Goal: Obtain resource: Obtain resource

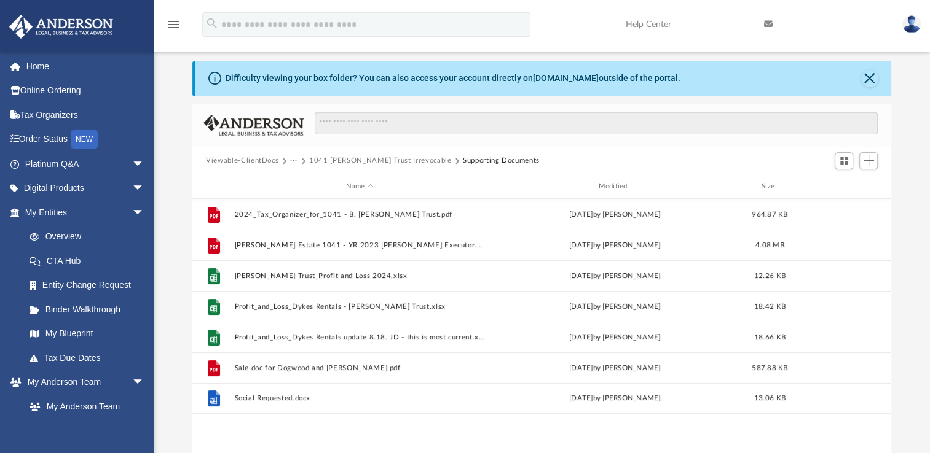
scroll to position [270, 688]
click at [263, 157] on button "Viewable-ClientDocs" at bounding box center [242, 160] width 72 height 11
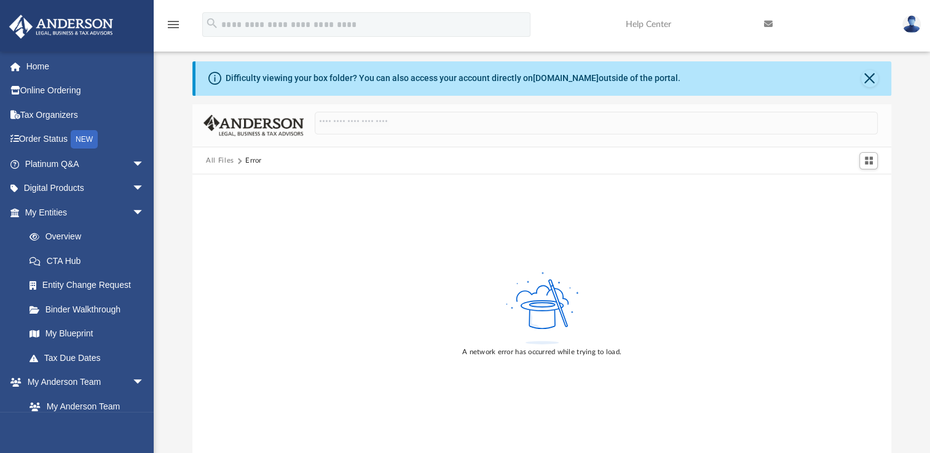
click at [224, 159] on button "All Files" at bounding box center [220, 160] width 28 height 11
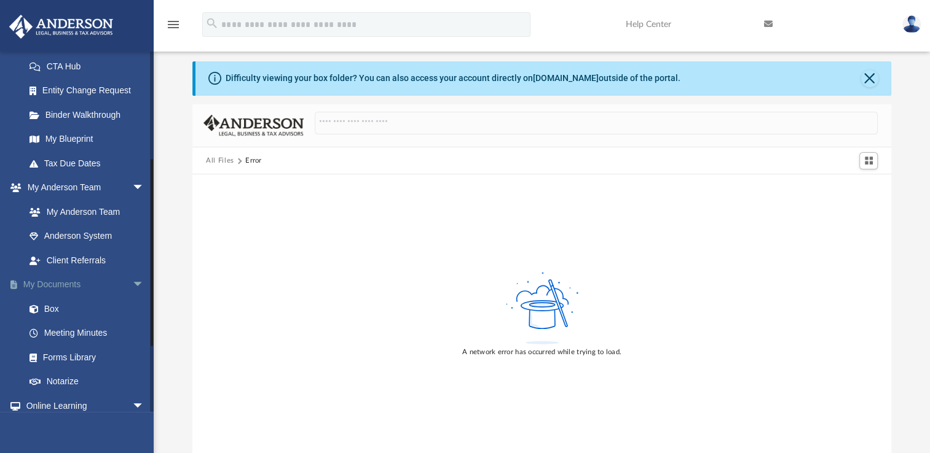
scroll to position [202, 0]
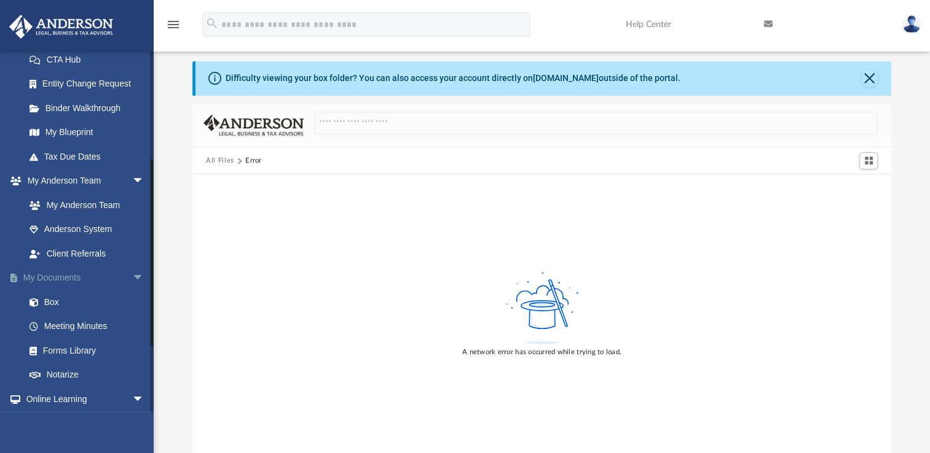
drag, startPoint x: 152, startPoint y: 166, endPoint x: 148, endPoint y: 274, distance: 108.2
click at [148, 274] on div "fortuneeventsllc@outlook.com Sign Out we3familyfirst@hotmail.com Home Online Or…" at bounding box center [77, 231] width 154 height 361
click at [58, 301] on link "Box" at bounding box center [90, 302] width 146 height 25
click at [49, 302] on link "Box" at bounding box center [90, 302] width 146 height 25
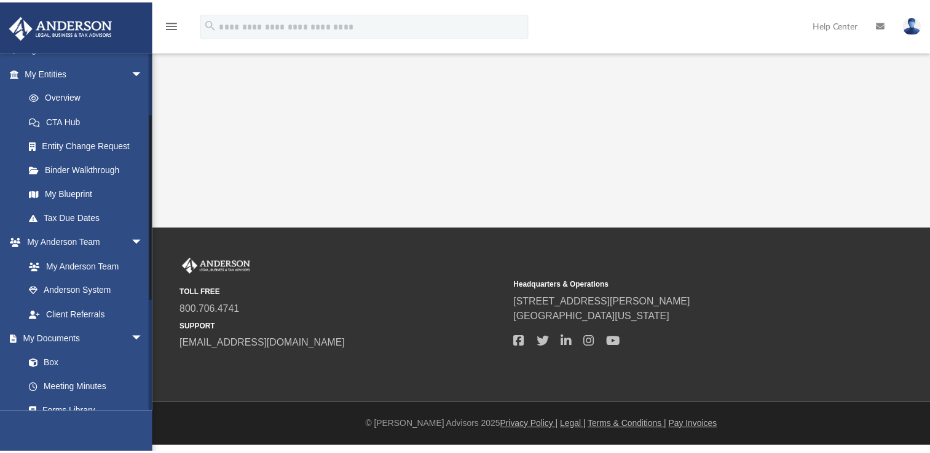
scroll to position [147, 0]
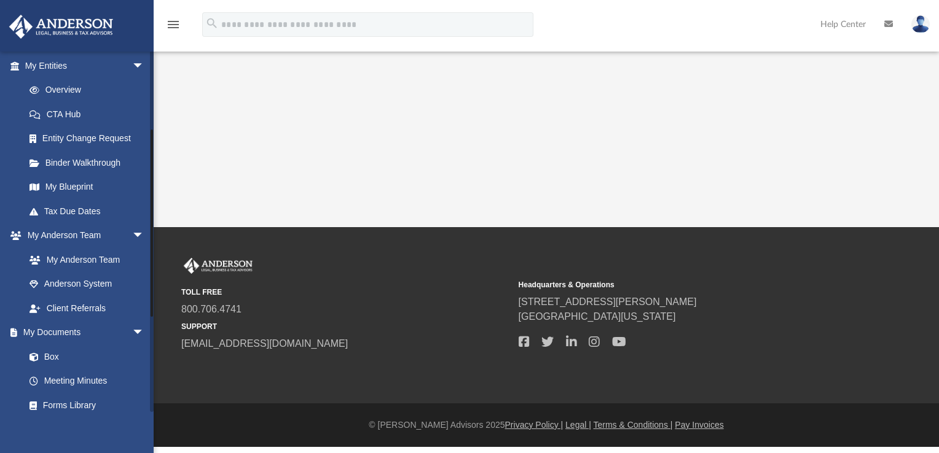
drag, startPoint x: 150, startPoint y: 184, endPoint x: 167, endPoint y: 263, distance: 80.5
click at [167, 263] on div "menu search Site Menu add [EMAIL_ADDRESS][DOMAIN_NAME] My Profile Reset Passwor…" at bounding box center [469, 223] width 939 height 447
click at [52, 354] on link "Box" at bounding box center [90, 357] width 146 height 25
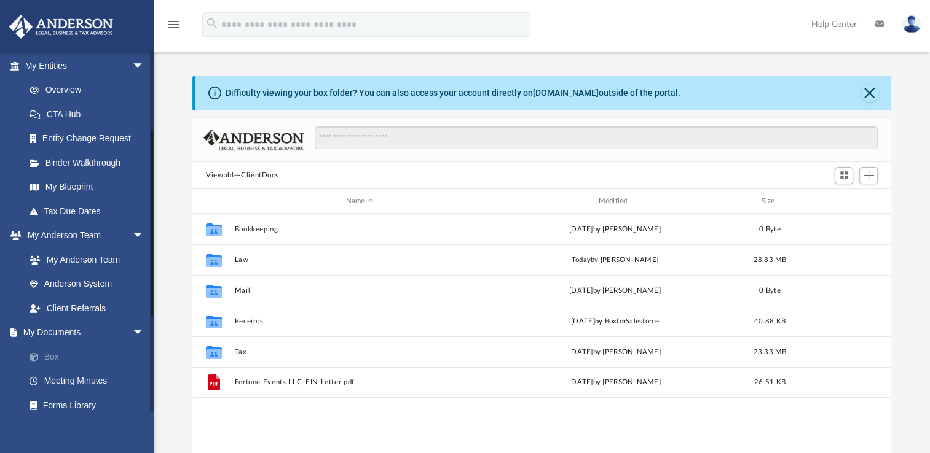
scroll to position [270, 688]
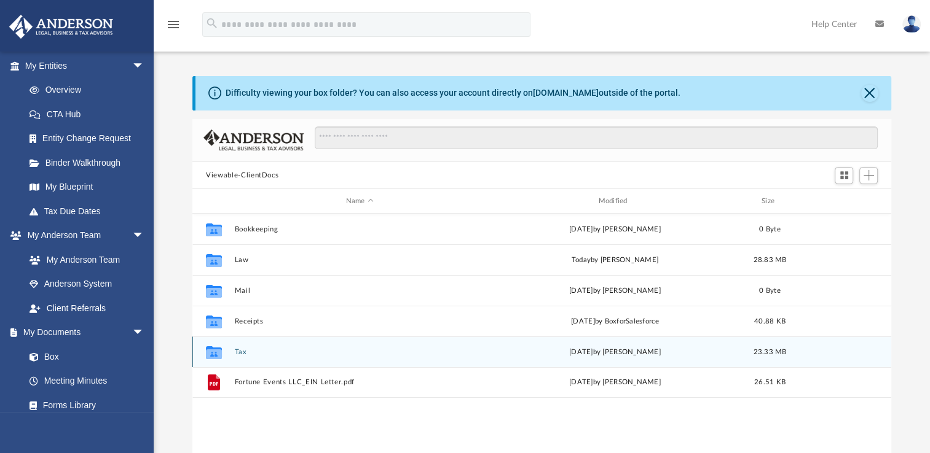
click at [237, 353] on button "Tax" at bounding box center [360, 352] width 250 height 8
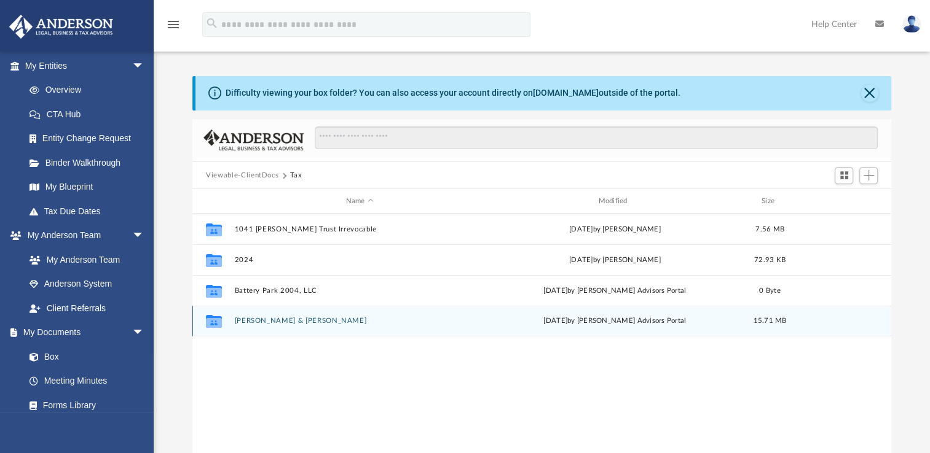
click at [278, 322] on button "[PERSON_NAME] & [PERSON_NAME]" at bounding box center [360, 321] width 250 height 8
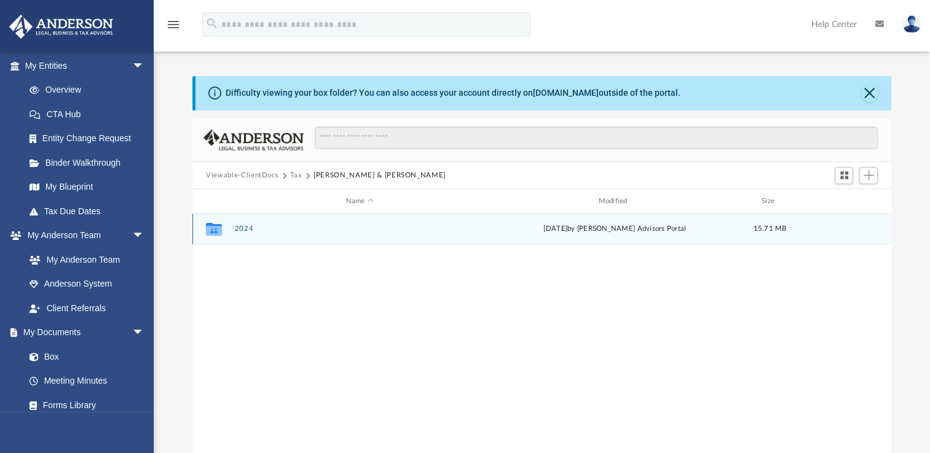
click at [245, 228] on button "2024" at bounding box center [360, 229] width 250 height 8
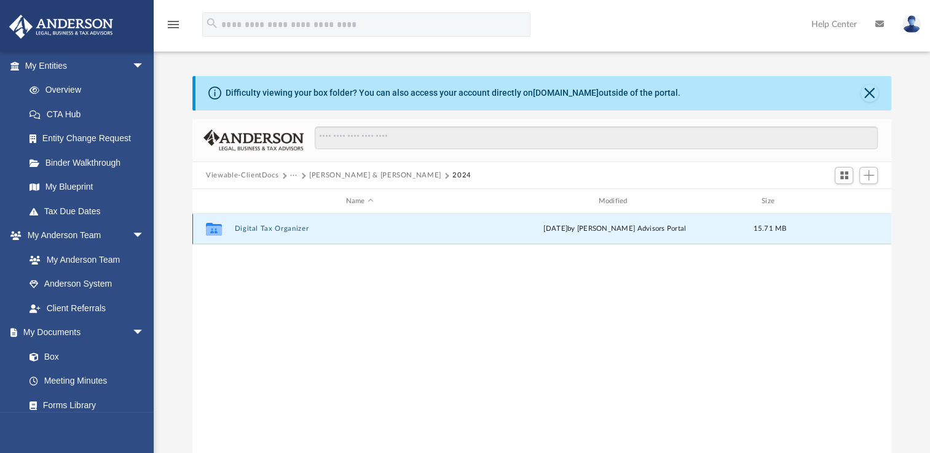
click at [245, 228] on button "Digital Tax Organizer" at bounding box center [360, 229] width 250 height 8
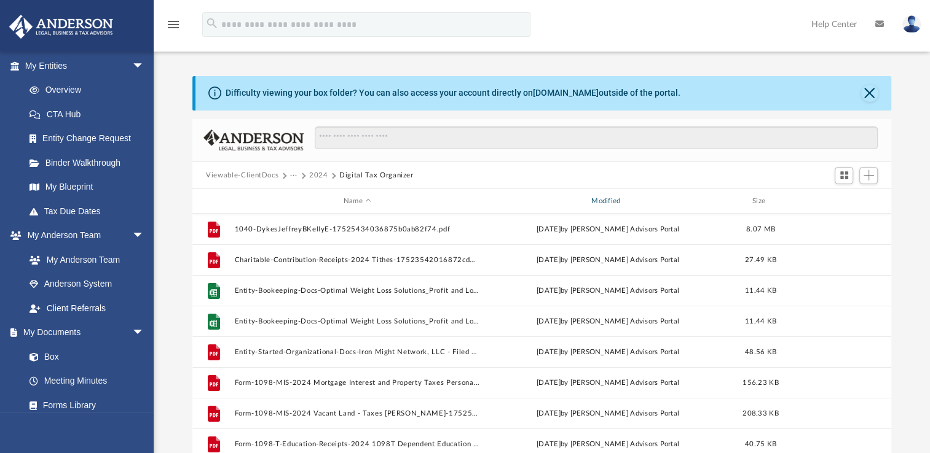
click at [605, 203] on div "Modified" at bounding box center [608, 201] width 246 height 11
click at [606, 200] on div "Modified" at bounding box center [608, 201] width 246 height 11
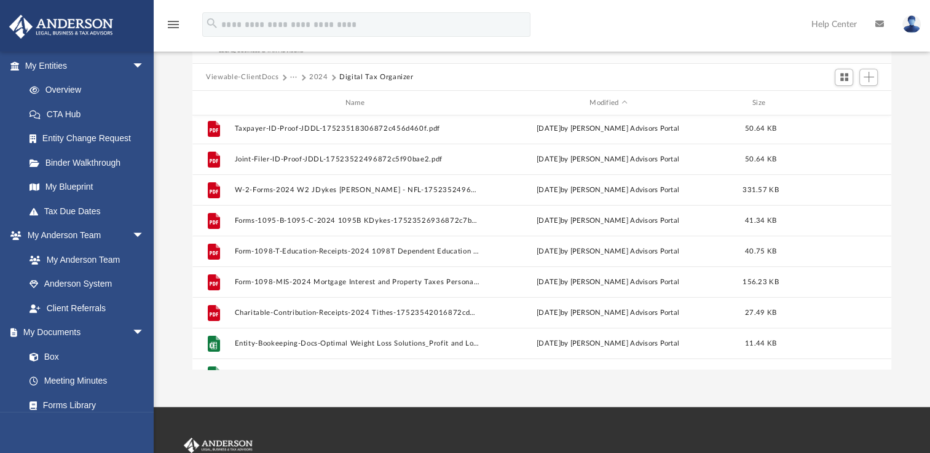
scroll to position [0, 0]
